Goal: Task Accomplishment & Management: Manage account settings

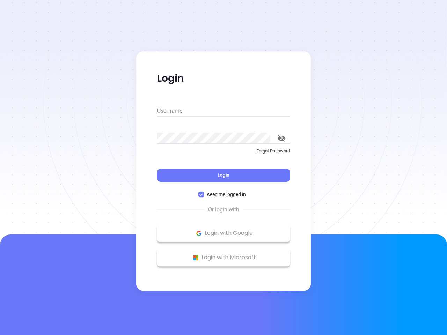
click at [224, 168] on div "Login" at bounding box center [223, 171] width 133 height 22
click at [224, 111] on input "Username" at bounding box center [223, 110] width 133 height 11
click at [282, 138] on icon "toggle password visibility" at bounding box center [282, 138] width 8 height 7
click at [224, 175] on span "Login" at bounding box center [224, 175] width 12 height 6
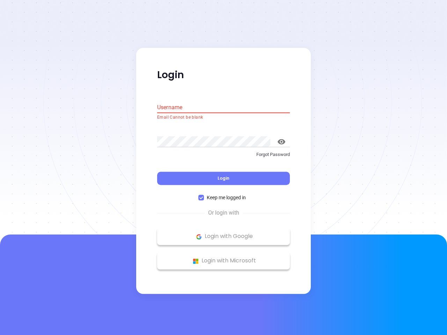
click at [224, 195] on span "Keep me logged in" at bounding box center [226, 198] width 45 height 8
click at [204, 195] on input "Keep me logged in" at bounding box center [201, 198] width 6 height 6
checkbox input "false"
click at [224, 233] on p "Login with Google" at bounding box center [224, 237] width 126 height 10
click at [224, 258] on p "Login with Microsoft" at bounding box center [224, 261] width 126 height 10
